Goal: Task Accomplishment & Management: Use online tool/utility

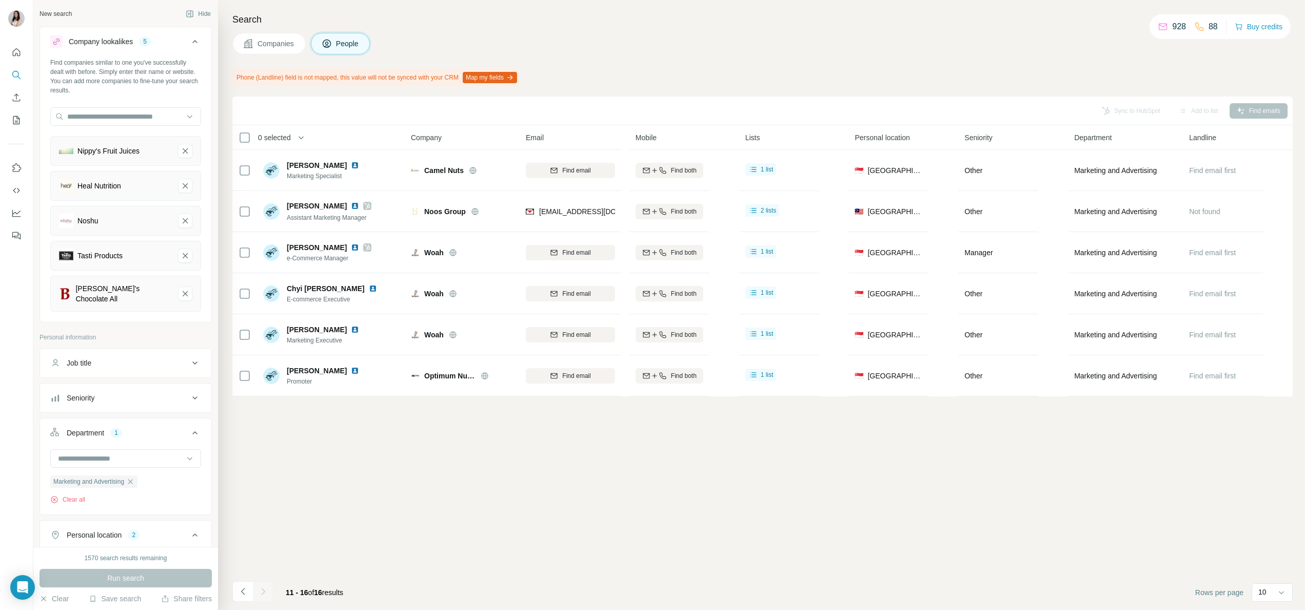
scroll to position [205, 0]
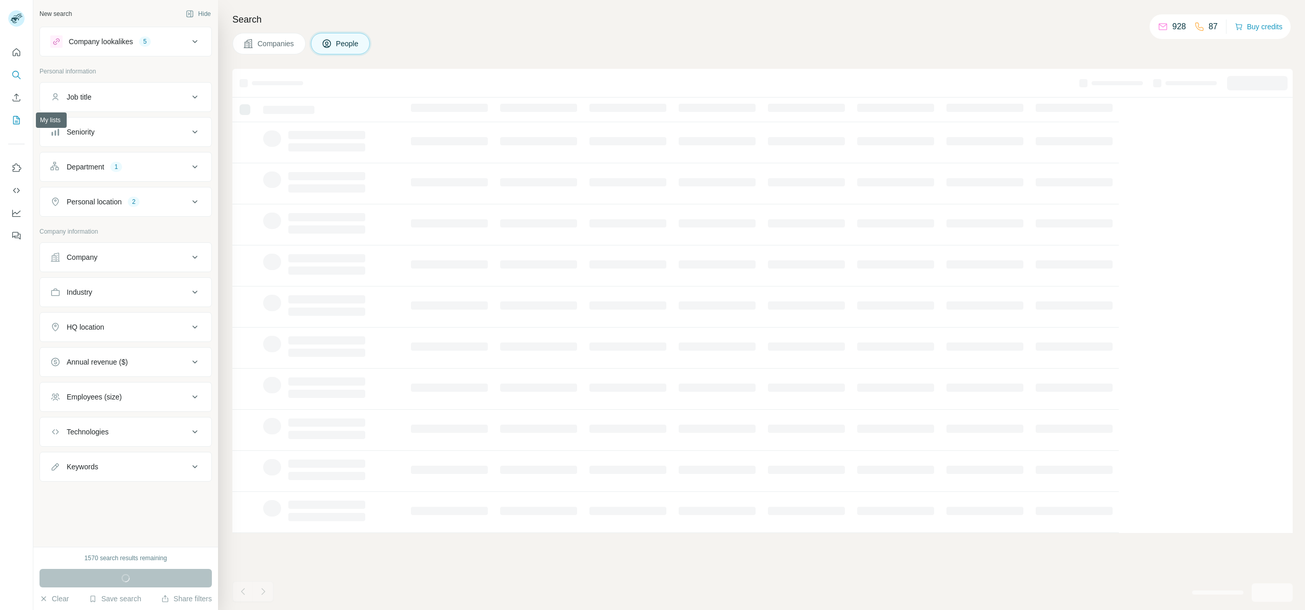
click at [12, 117] on icon "My lists" at bounding box center [16, 120] width 10 height 10
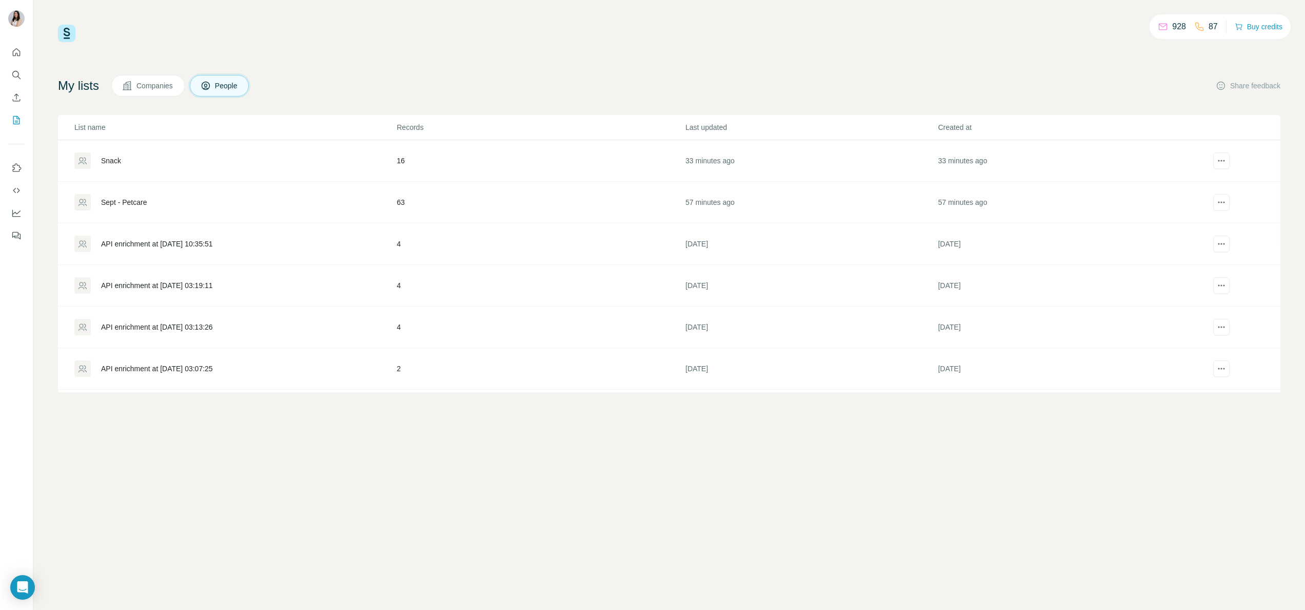
click at [157, 165] on div "Snack" at bounding box center [235, 160] width 322 height 16
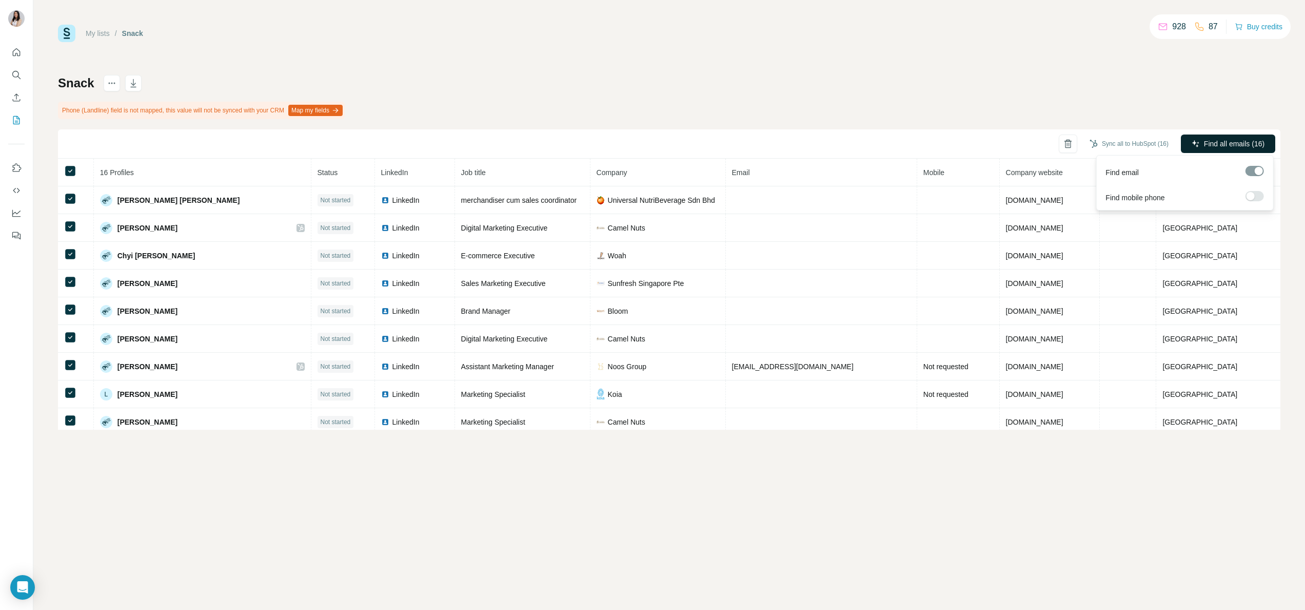
click at [1230, 140] on span "Find all emails (16)" at bounding box center [1234, 144] width 61 height 10
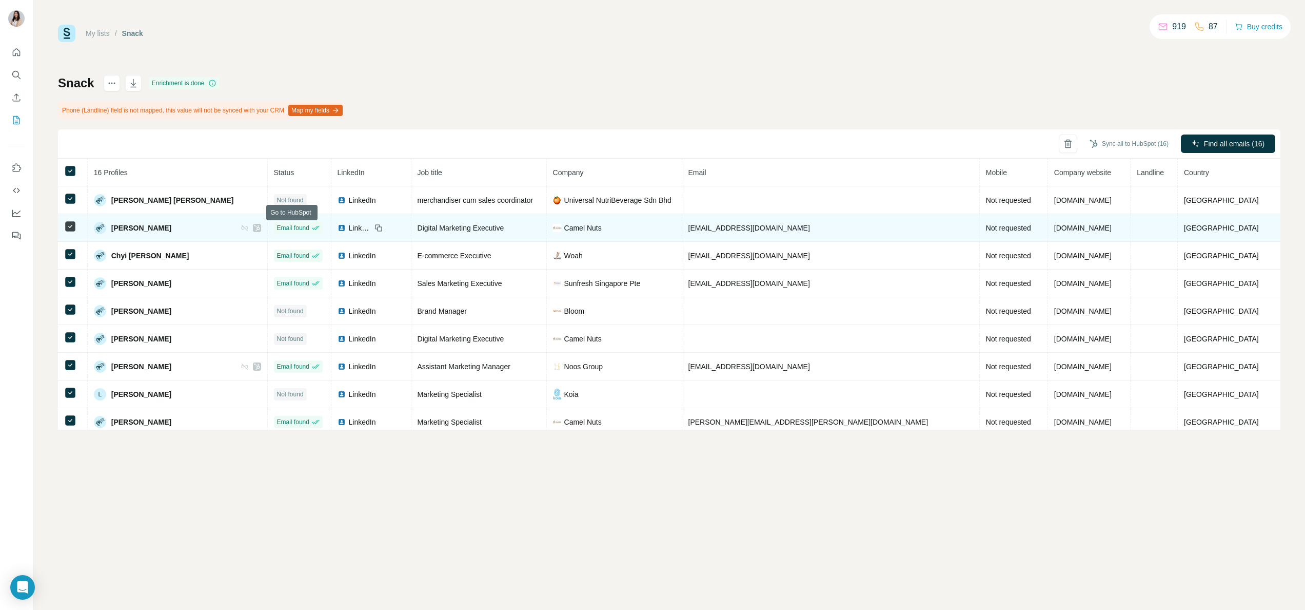
click at [260, 228] on icon at bounding box center [257, 228] width 6 height 8
click at [346, 227] on img at bounding box center [342, 228] width 8 height 8
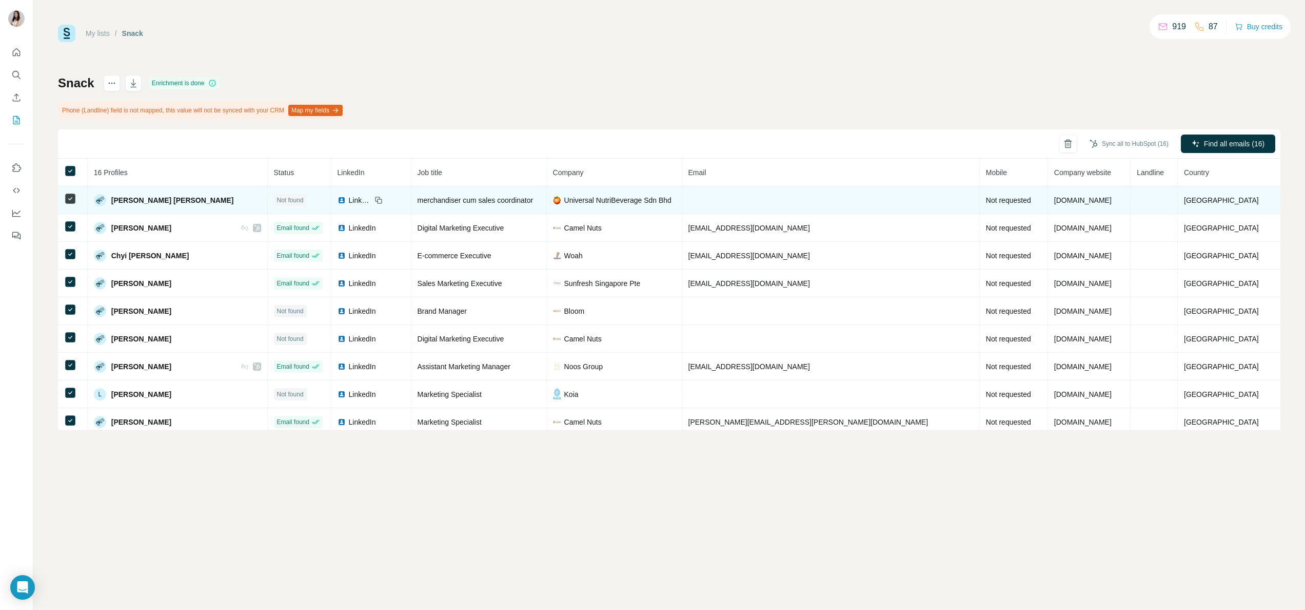
click at [346, 198] on img at bounding box center [342, 200] width 8 height 8
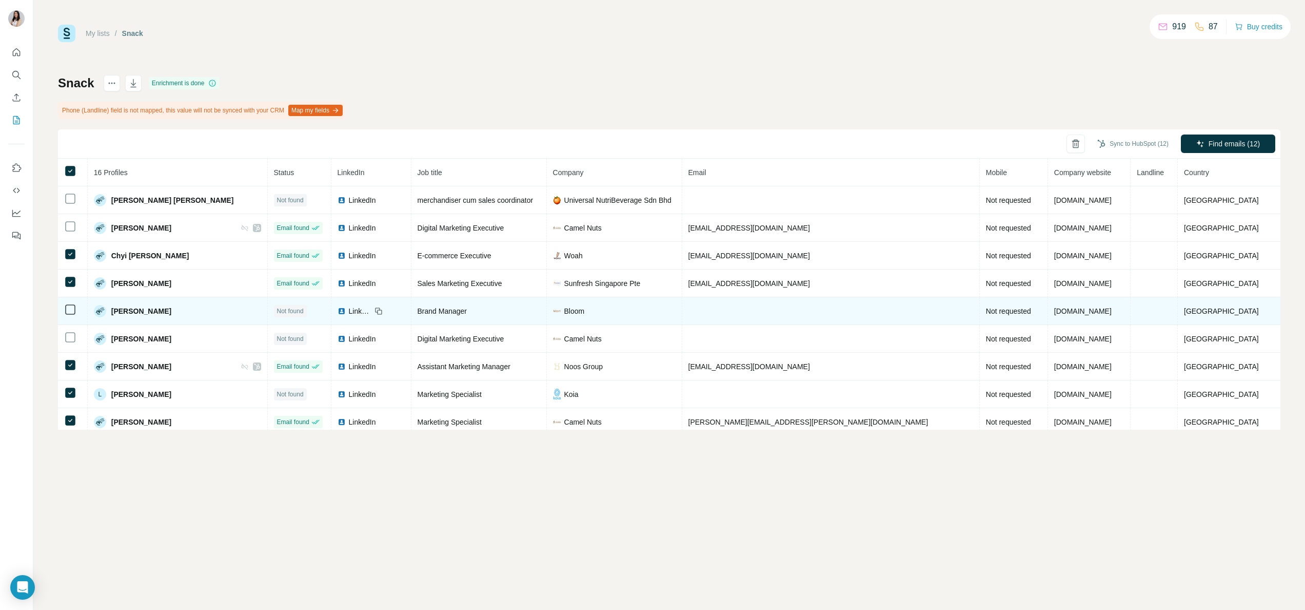
click at [346, 310] on img at bounding box center [342, 311] width 8 height 8
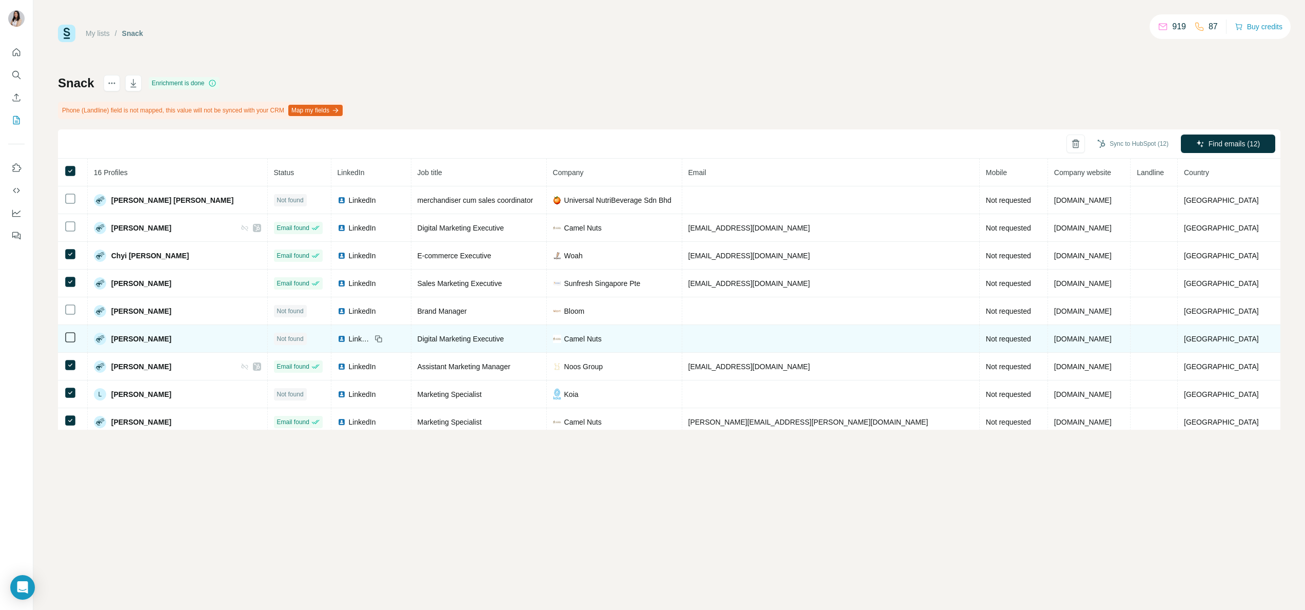
click at [346, 337] on img at bounding box center [342, 339] width 8 height 8
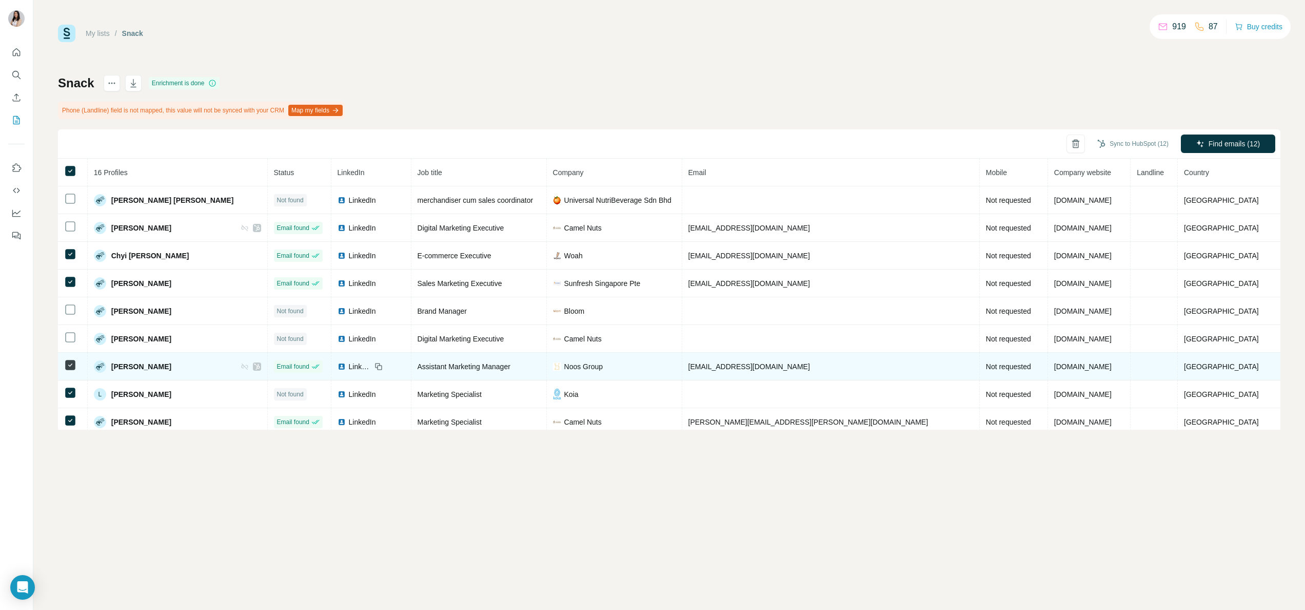
click at [346, 370] on img at bounding box center [342, 366] width 8 height 8
click at [260, 370] on icon at bounding box center [257, 366] width 6 height 8
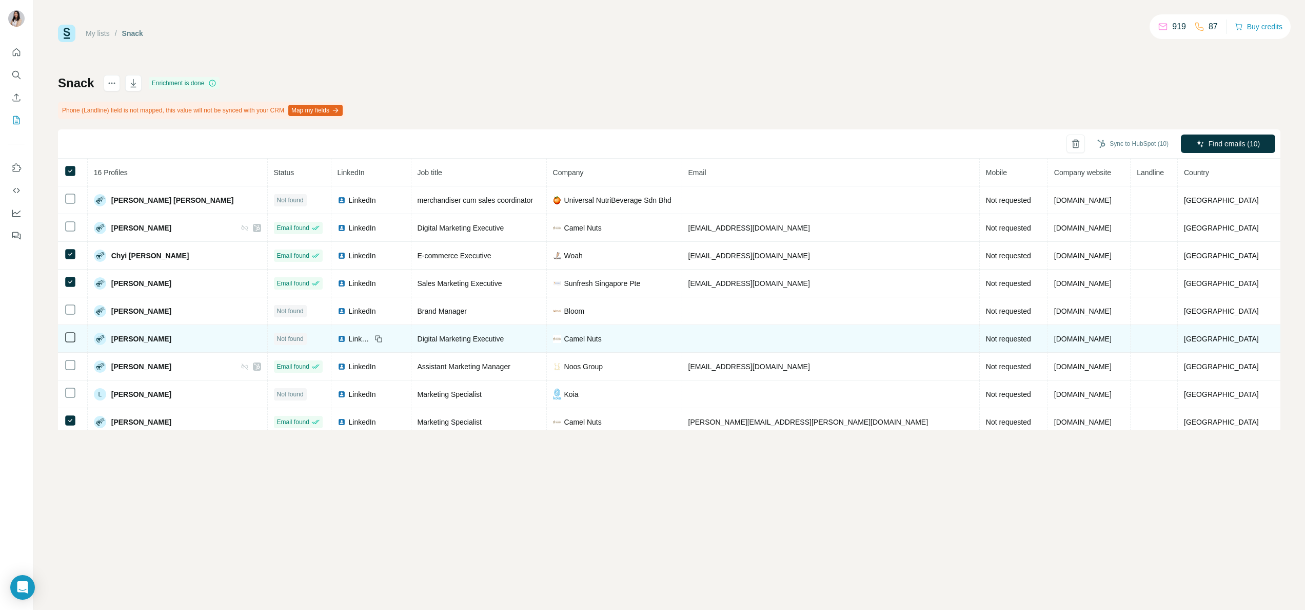
scroll to position [37, 0]
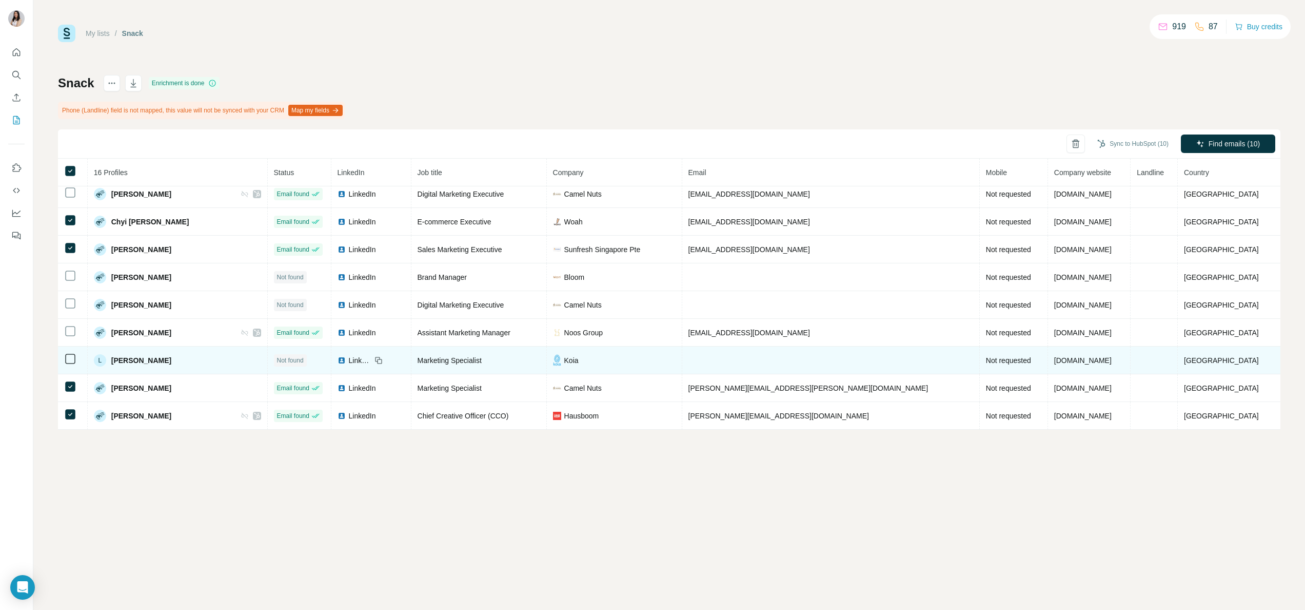
click at [371, 355] on div "LinkedIn" at bounding box center [355, 360] width 34 height 10
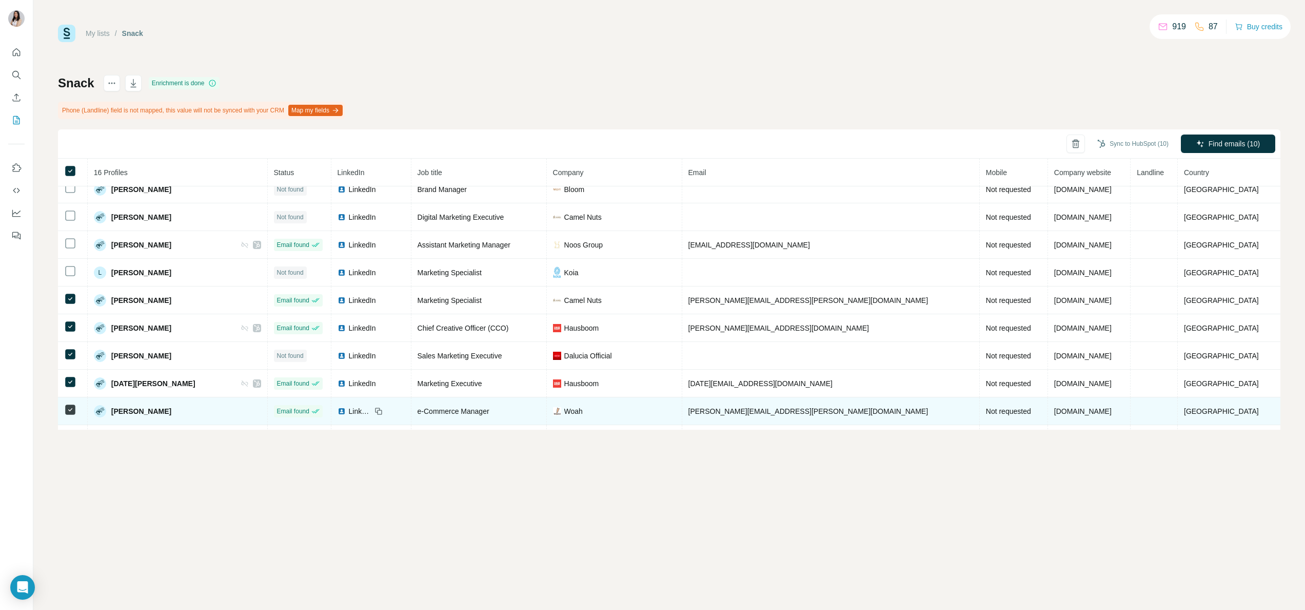
scroll to position [140, 0]
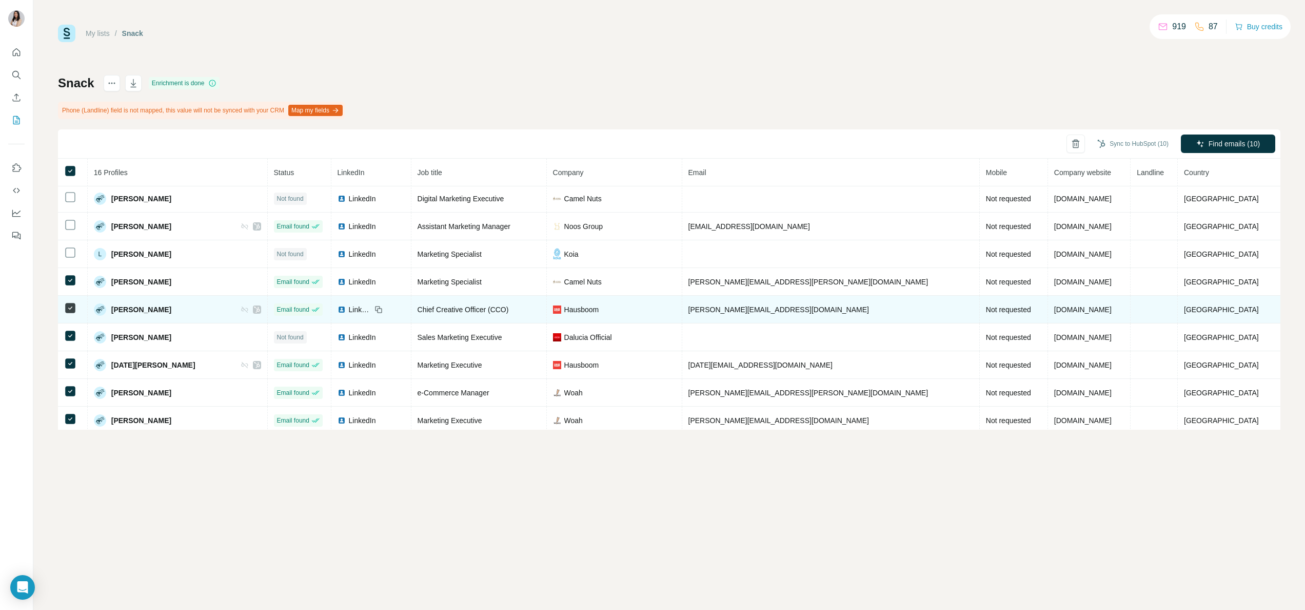
click at [346, 312] on img at bounding box center [342, 309] width 8 height 8
click at [261, 312] on div at bounding box center [257, 309] width 8 height 8
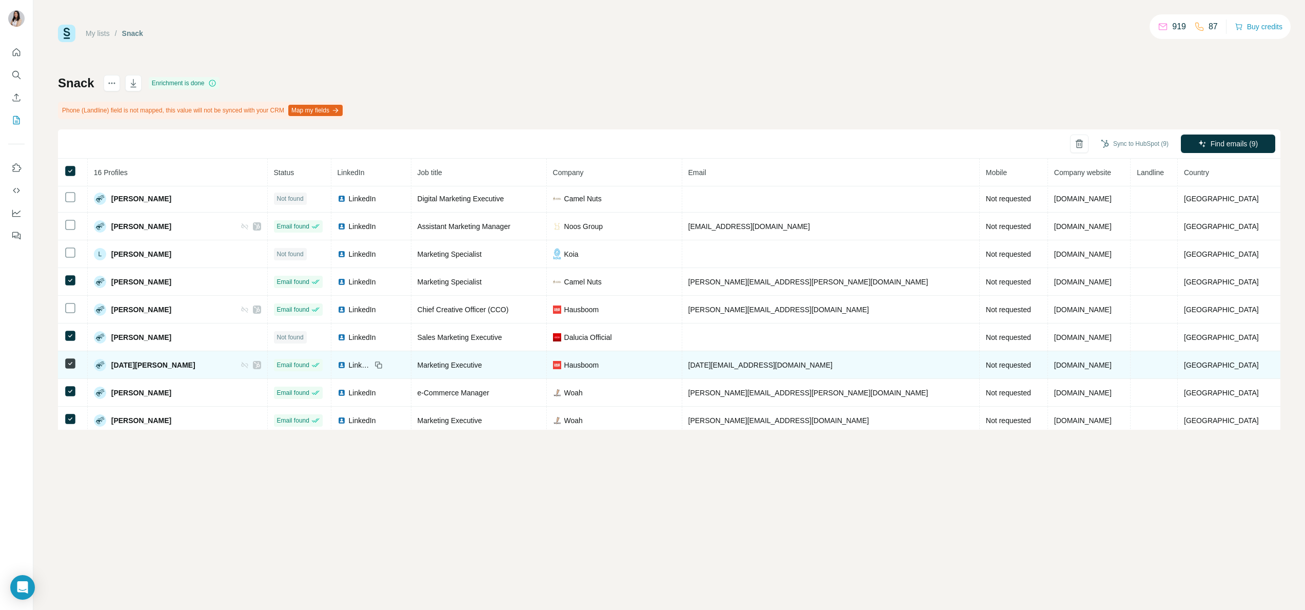
click at [261, 369] on div at bounding box center [257, 365] width 8 height 8
click at [346, 366] on img at bounding box center [342, 365] width 8 height 8
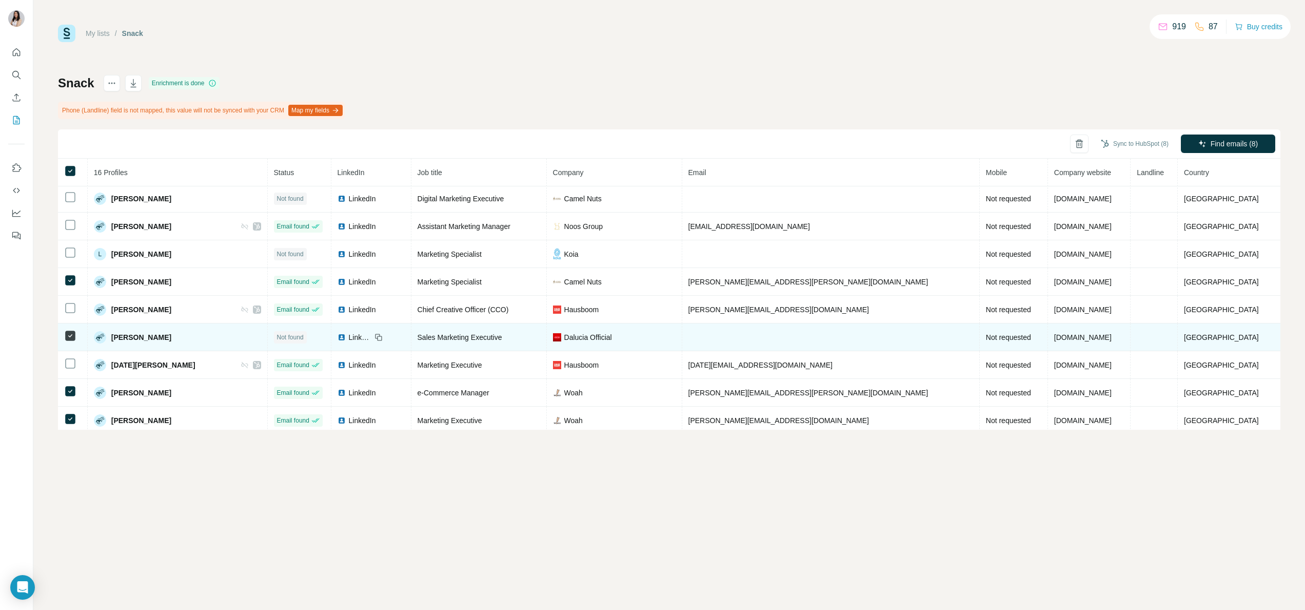
click at [346, 341] on img at bounding box center [342, 337] width 8 height 8
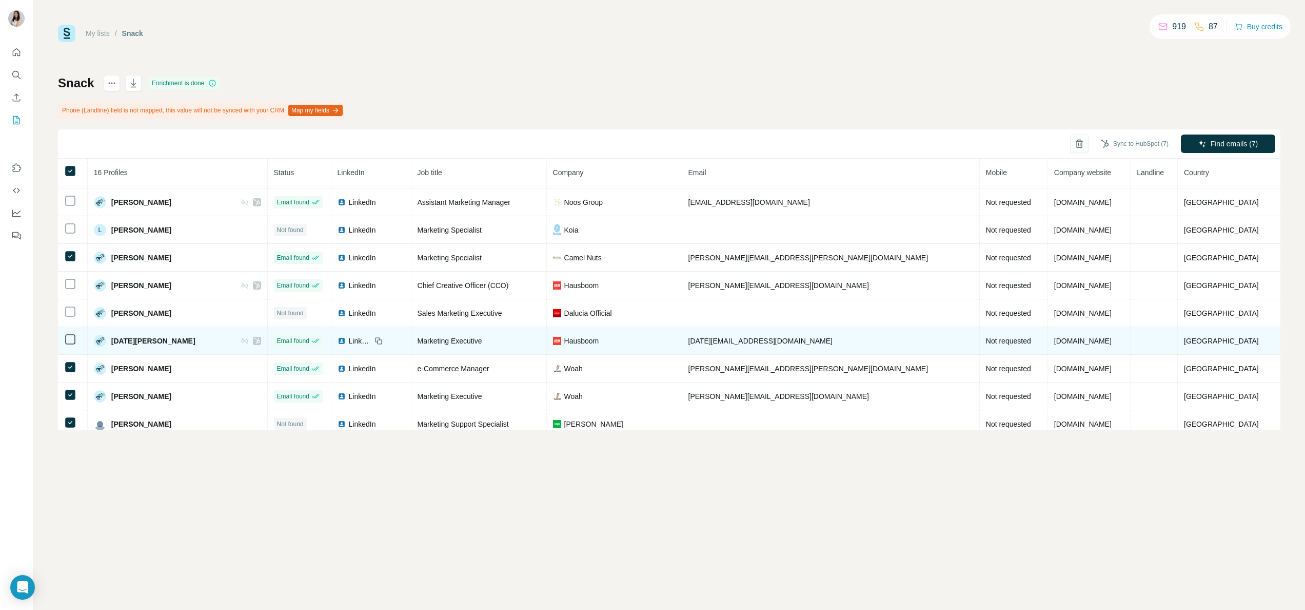
scroll to position [206, 0]
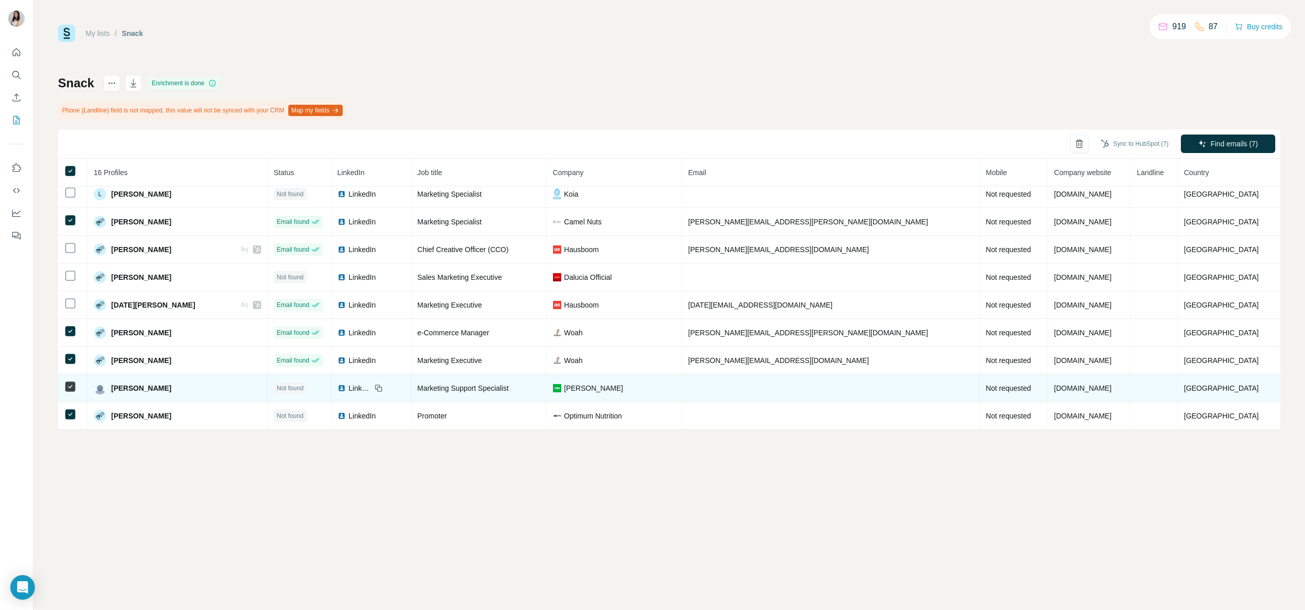
click at [346, 384] on img at bounding box center [342, 388] width 8 height 8
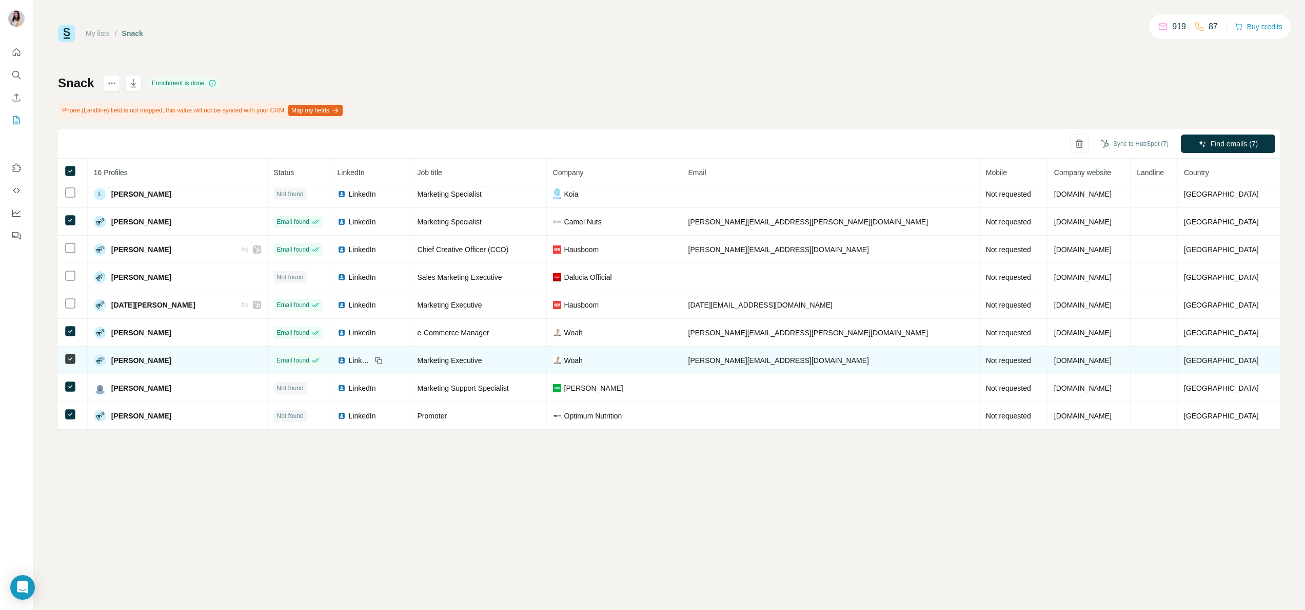
click at [346, 415] on img at bounding box center [342, 415] width 8 height 8
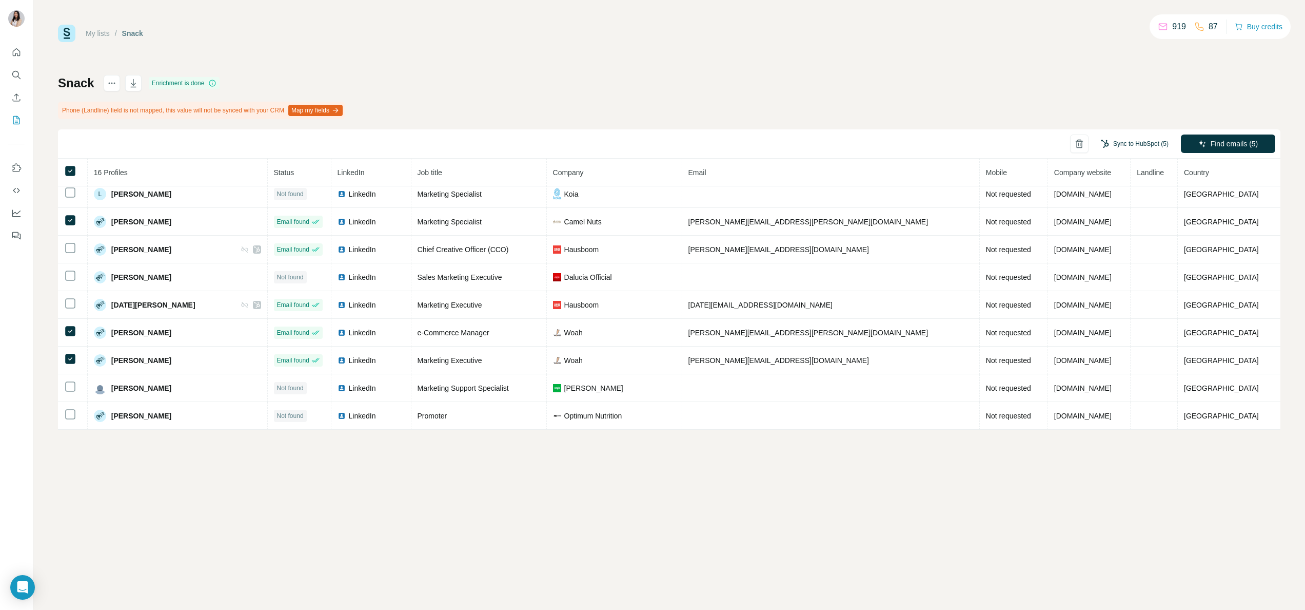
click at [1123, 138] on button "Sync to HubSpot (5)" at bounding box center [1135, 143] width 82 height 15
click at [1107, 230] on button "Sync to HubSpot" at bounding box center [1114, 233] width 114 height 21
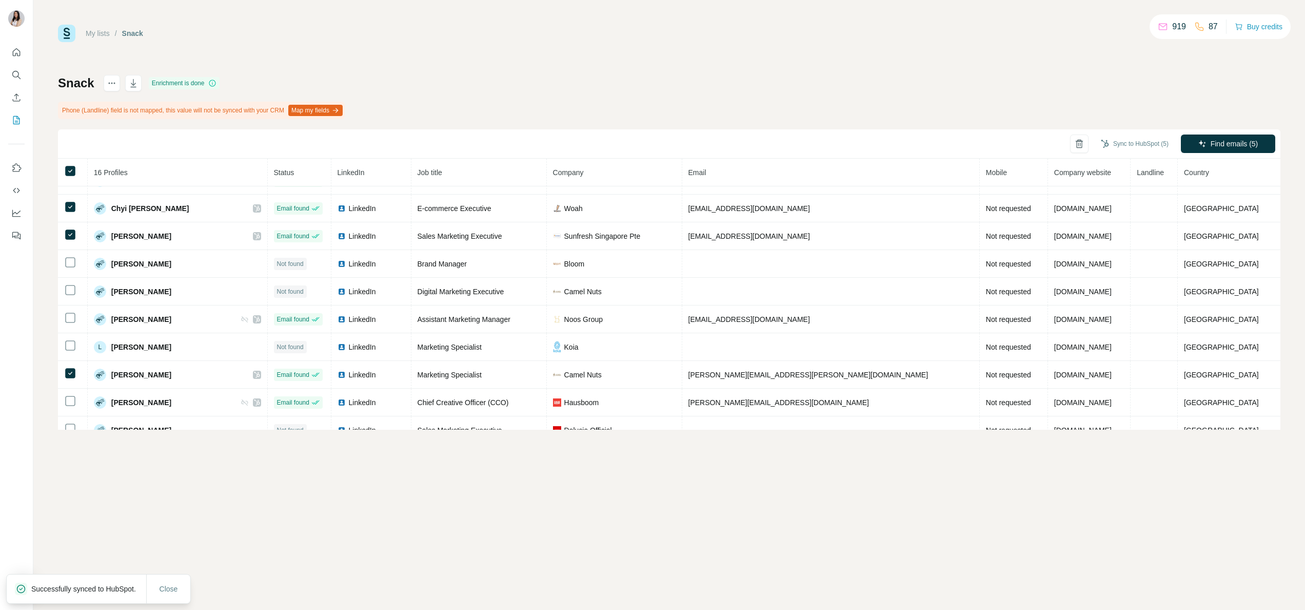
scroll to position [0, 0]
